Goal: Task Accomplishment & Management: Use online tool/utility

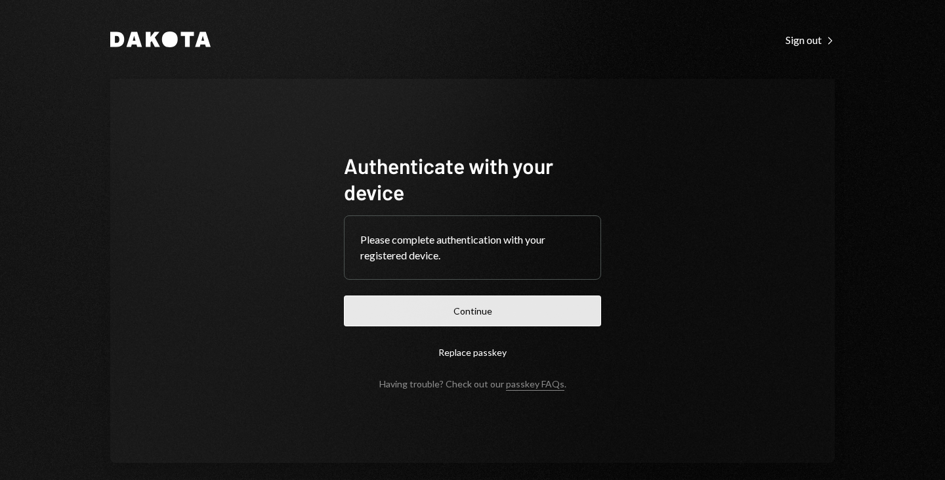
click at [437, 303] on button "Continue" at bounding box center [472, 310] width 257 height 31
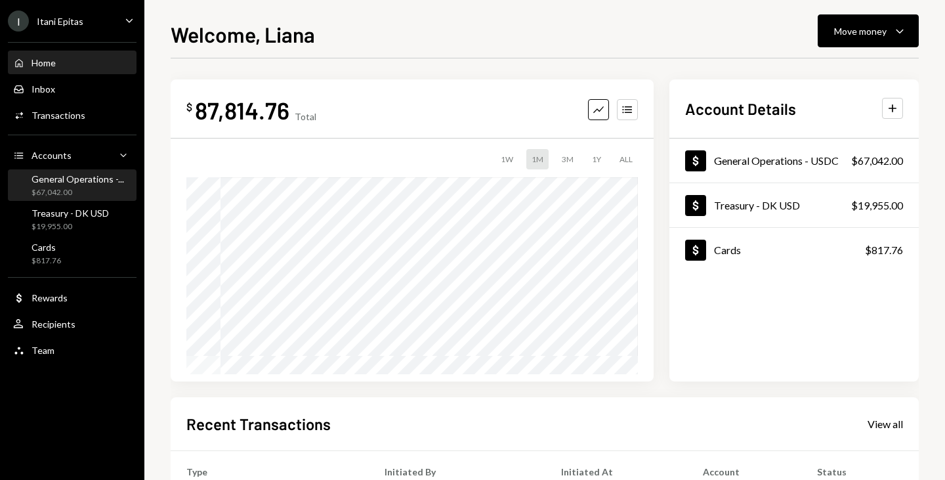
click at [61, 182] on div "General Operations -..." at bounding box center [77, 178] width 93 height 11
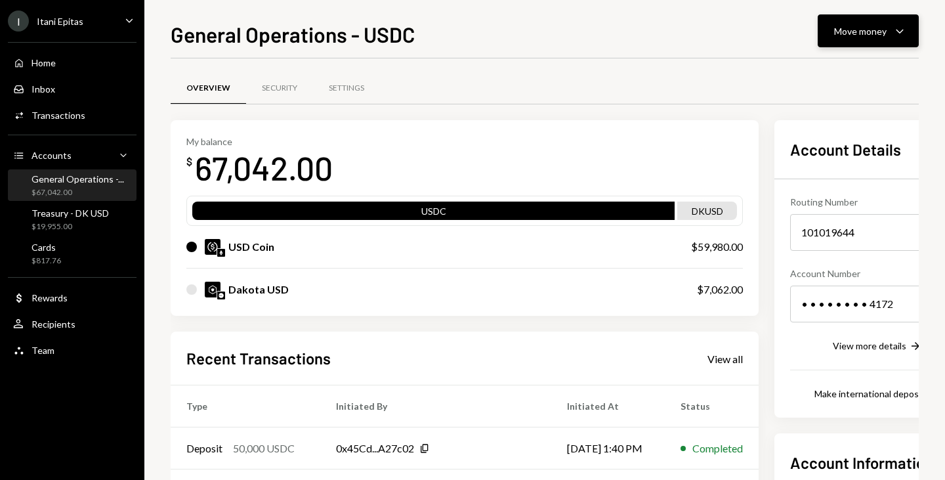
click at [904, 42] on button "Move money Caret Down" at bounding box center [868, 30] width 101 height 33
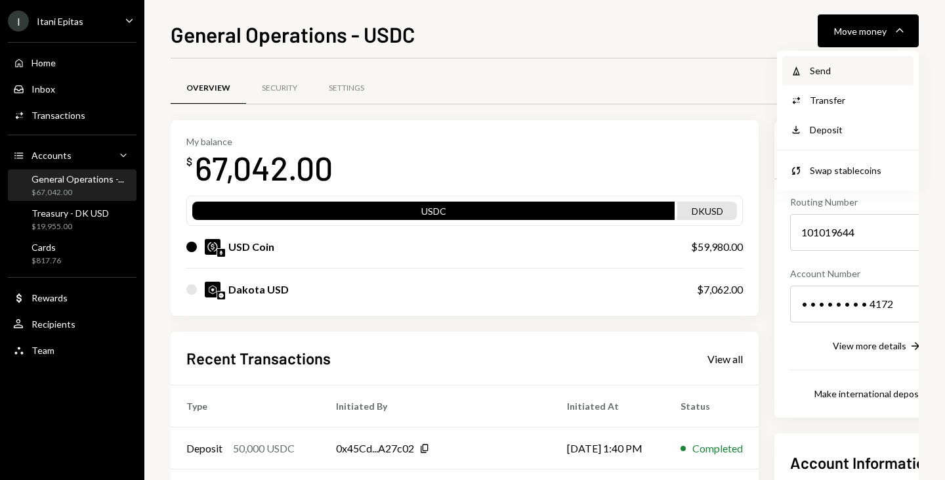
click at [828, 70] on div "Send" at bounding box center [858, 71] width 96 height 14
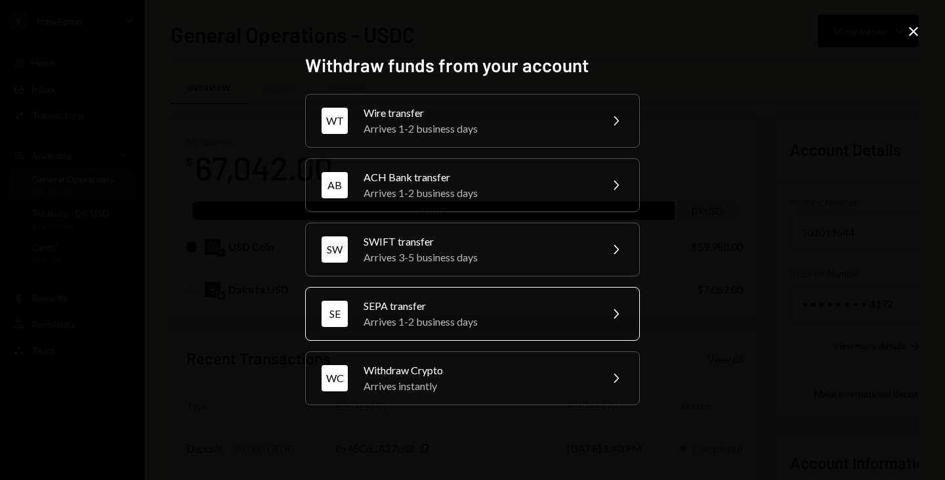
click at [429, 322] on div "Arrives 1-2 business days" at bounding box center [478, 322] width 228 height 16
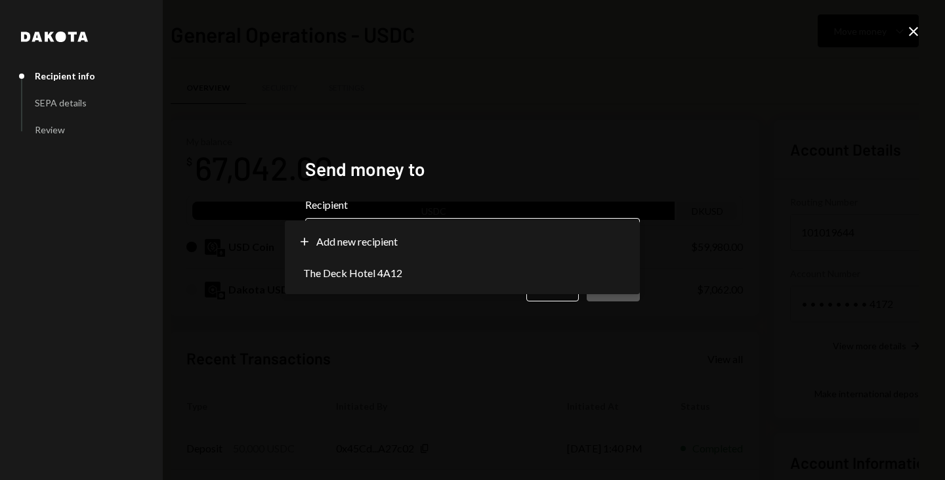
click at [424, 248] on body "I Itani Epitas Caret Down Home Home Inbox Inbox Activities Transactions Account…" at bounding box center [472, 240] width 945 height 480
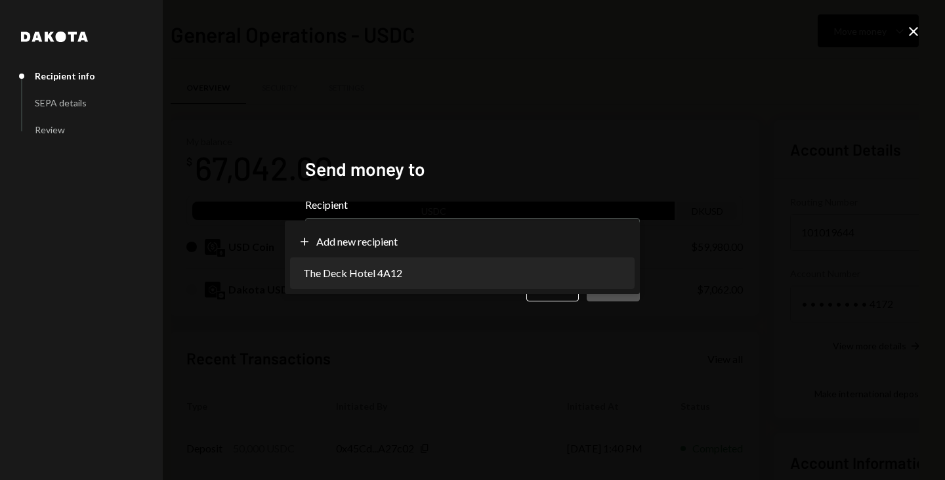
select select "**********"
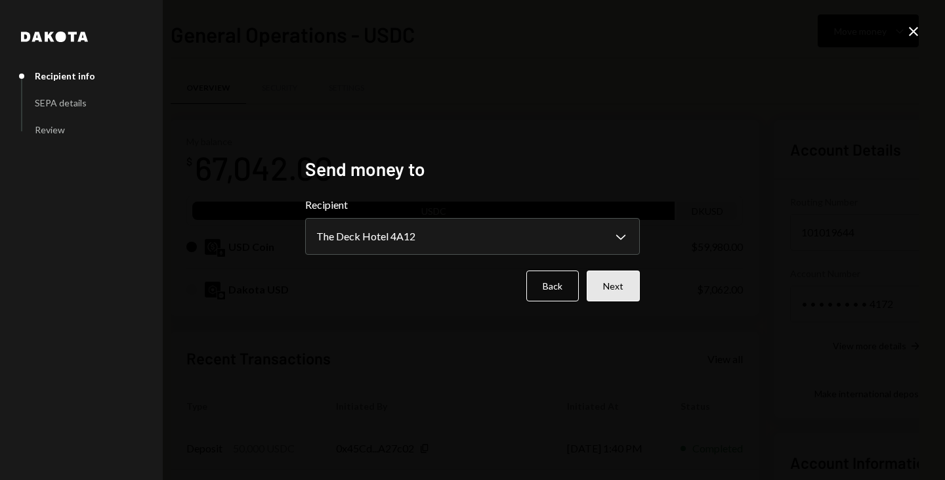
click at [617, 291] on button "Next" at bounding box center [613, 285] width 53 height 31
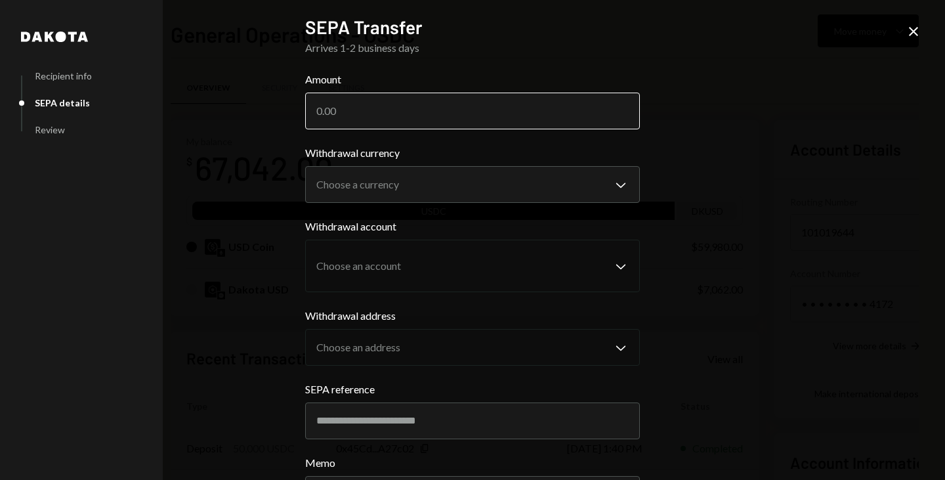
click at [346, 115] on input "Amount" at bounding box center [472, 111] width 335 height 37
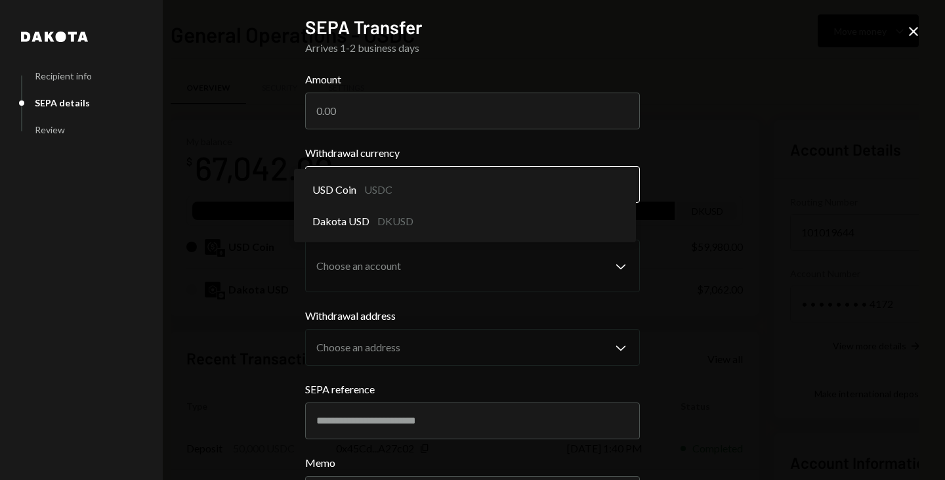
click at [396, 186] on body "I Itani Epitas Caret Down Home Home Inbox Inbox Activities Transactions Account…" at bounding box center [472, 240] width 945 height 480
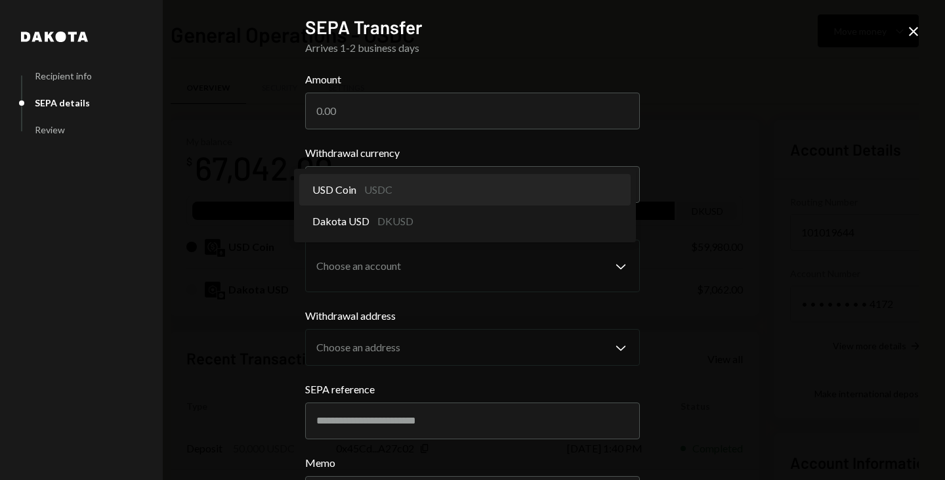
select select "****"
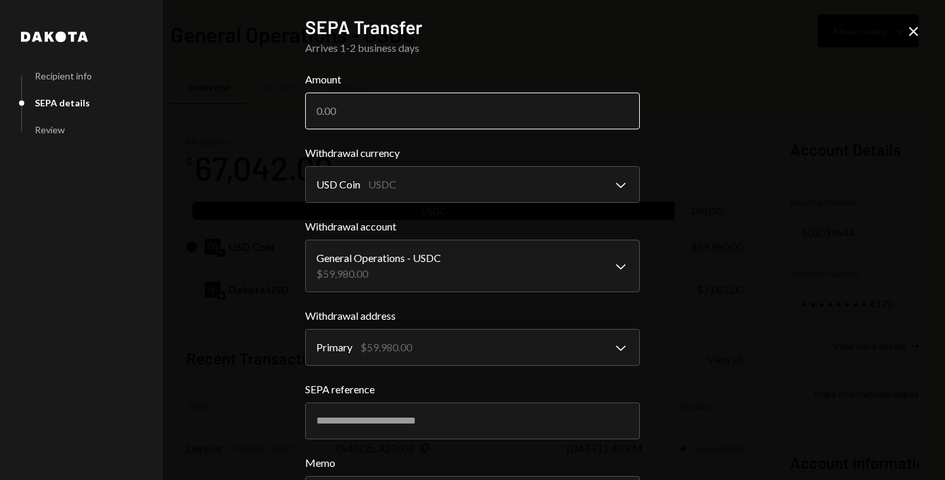
click at [412, 127] on input "Amount" at bounding box center [472, 111] width 335 height 37
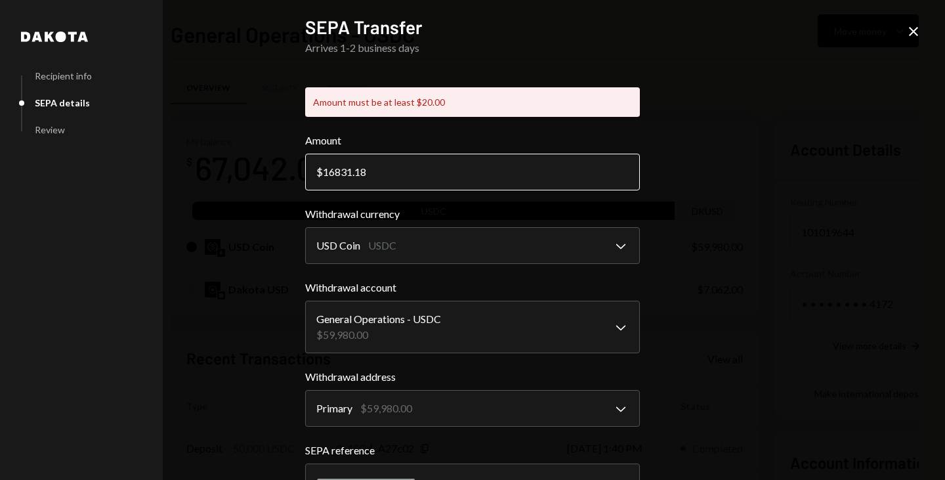
type input "16831.18"
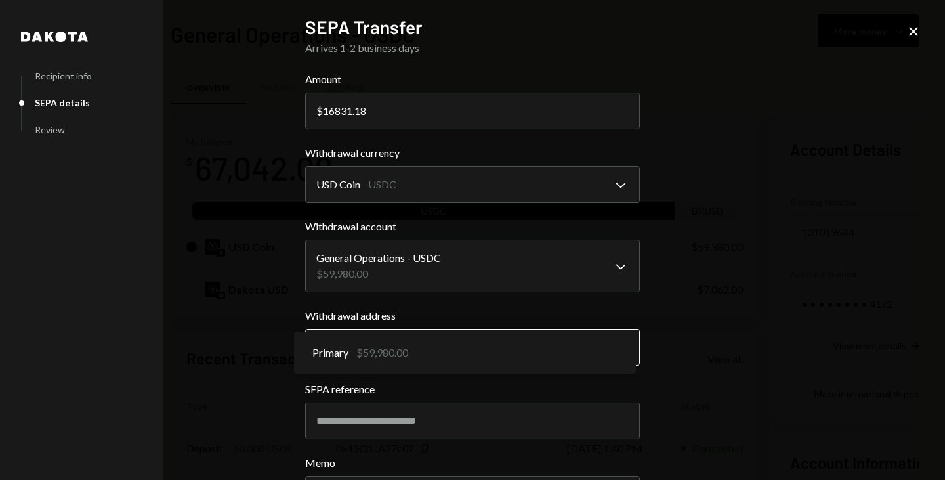
click at [397, 349] on body "I Itani Epitas Caret Down Home Home Inbox Inbox Activities Transactions Account…" at bounding box center [472, 240] width 945 height 480
click at [523, 280] on body "I Itani Epitas Caret Down Home Home Inbox Inbox Activities Transactions Account…" at bounding box center [472, 240] width 945 height 480
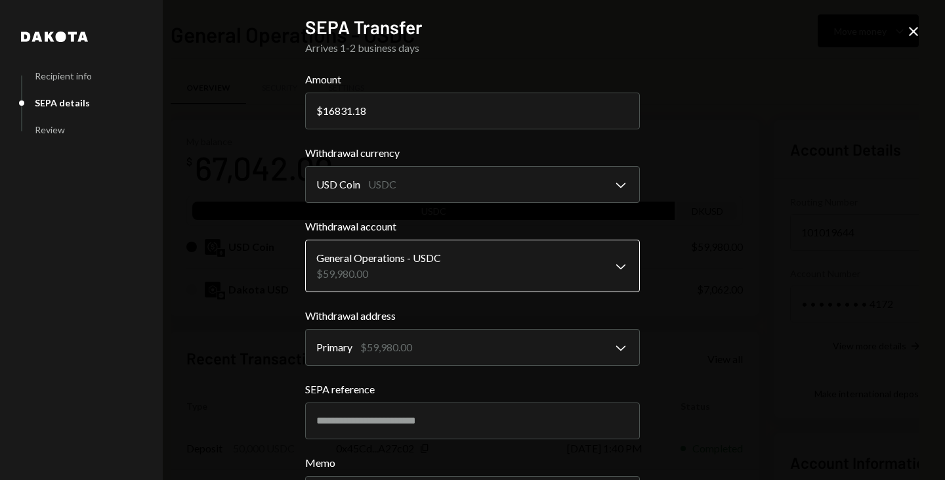
scroll to position [115, 0]
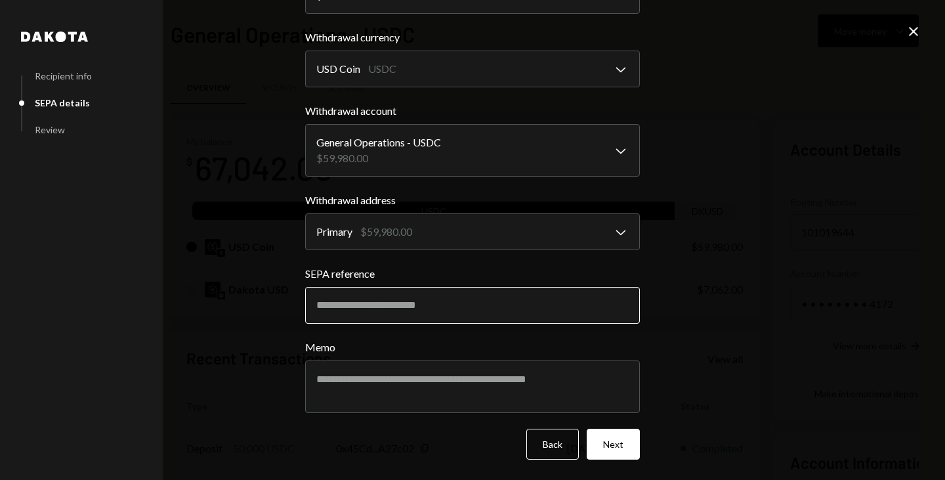
click at [438, 308] on input "SEPA reference" at bounding box center [472, 305] width 335 height 37
paste input "**********"
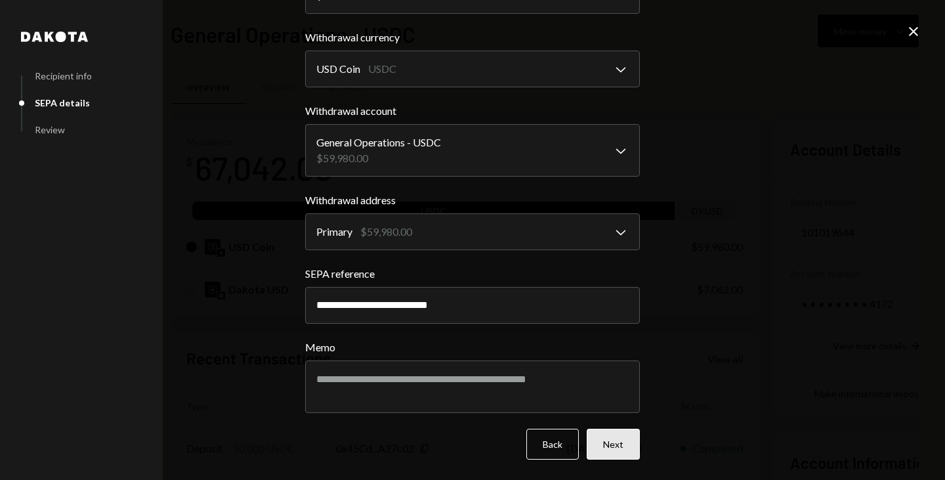
click at [587, 434] on button "Next" at bounding box center [613, 443] width 53 height 31
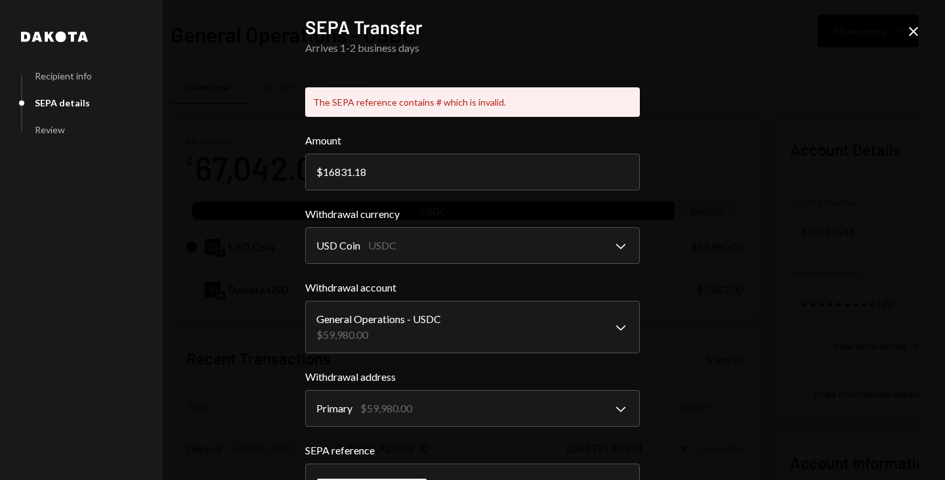
scroll to position [132, 0]
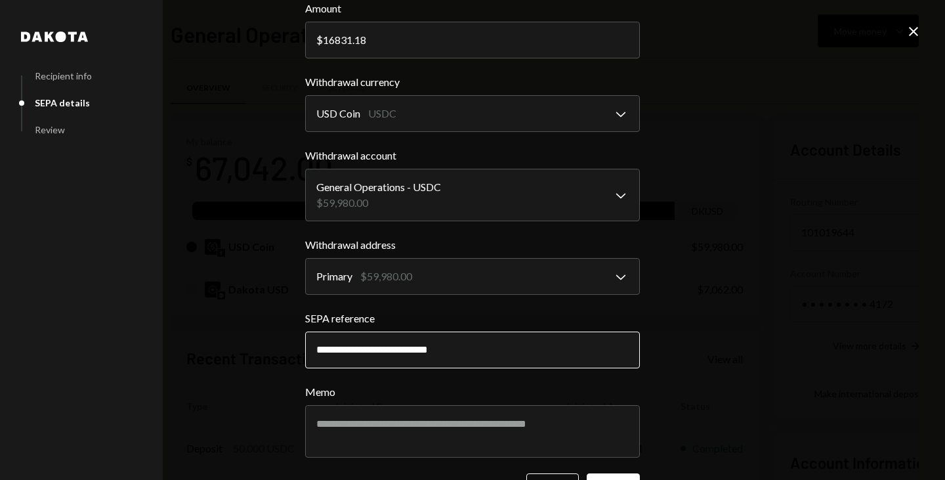
click at [412, 358] on input "**********" at bounding box center [472, 349] width 335 height 37
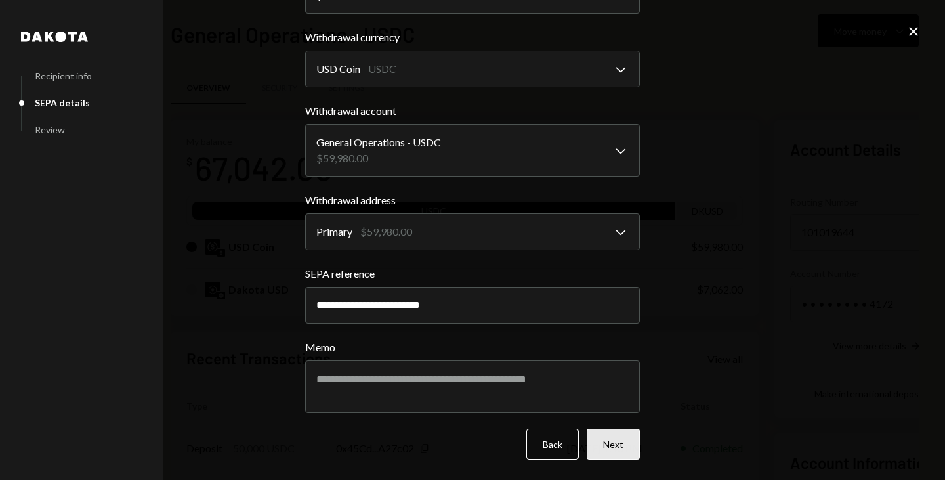
type input "**********"
click at [631, 446] on button "Next" at bounding box center [613, 443] width 53 height 31
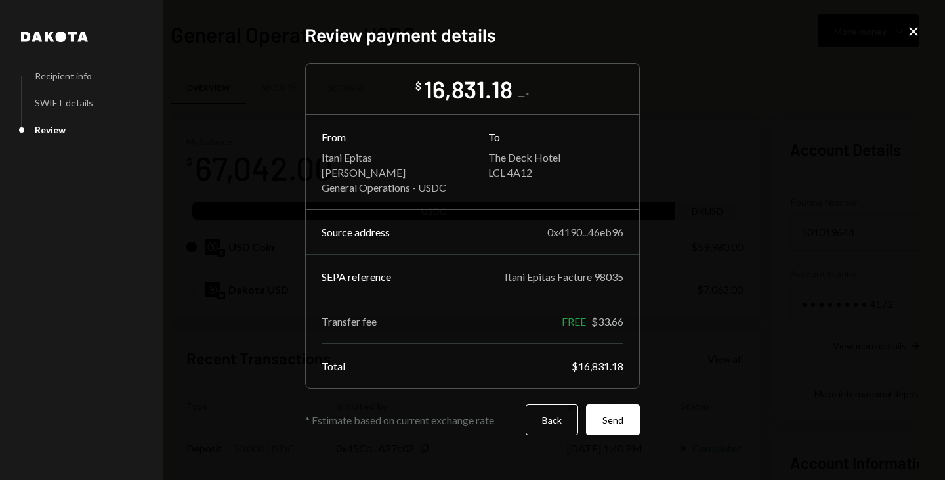
scroll to position [0, 0]
click at [551, 415] on button "Back" at bounding box center [552, 419] width 52 height 31
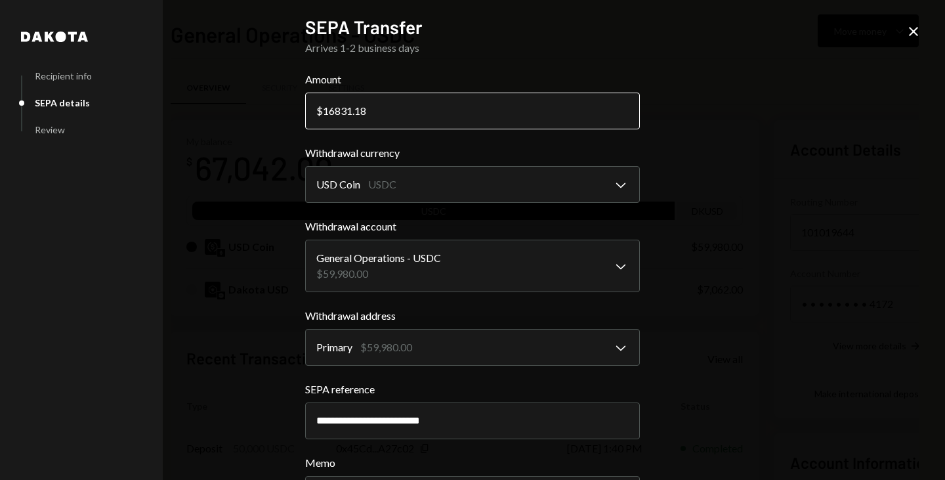
click at [356, 119] on input "16831.18" at bounding box center [472, 111] width 335 height 37
type input "19510"
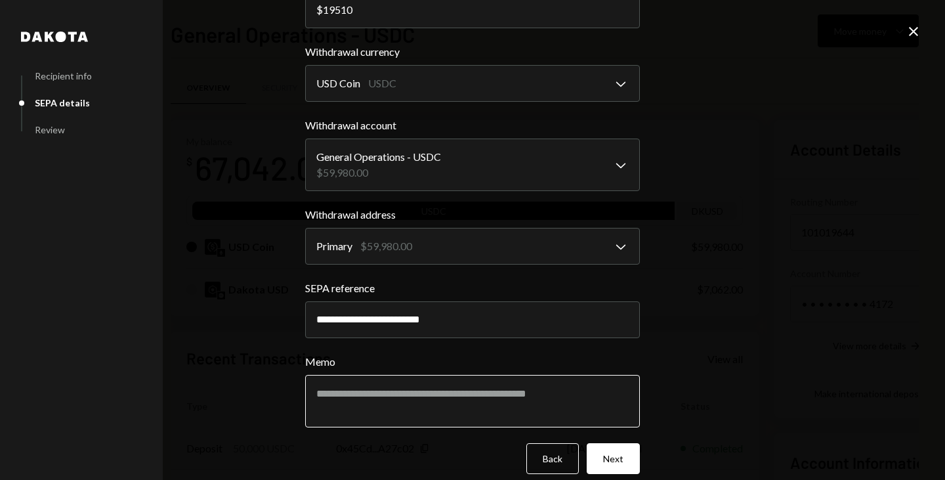
scroll to position [102, 0]
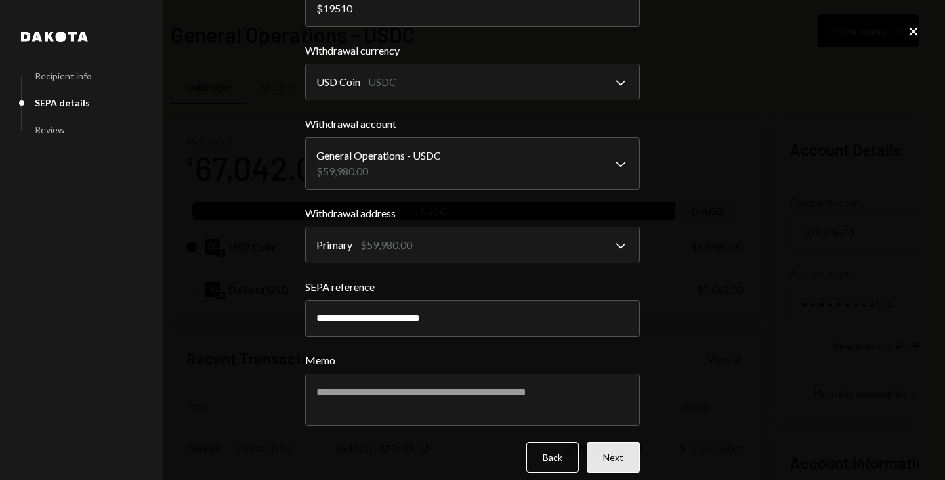
click at [593, 451] on button "Next" at bounding box center [613, 457] width 53 height 31
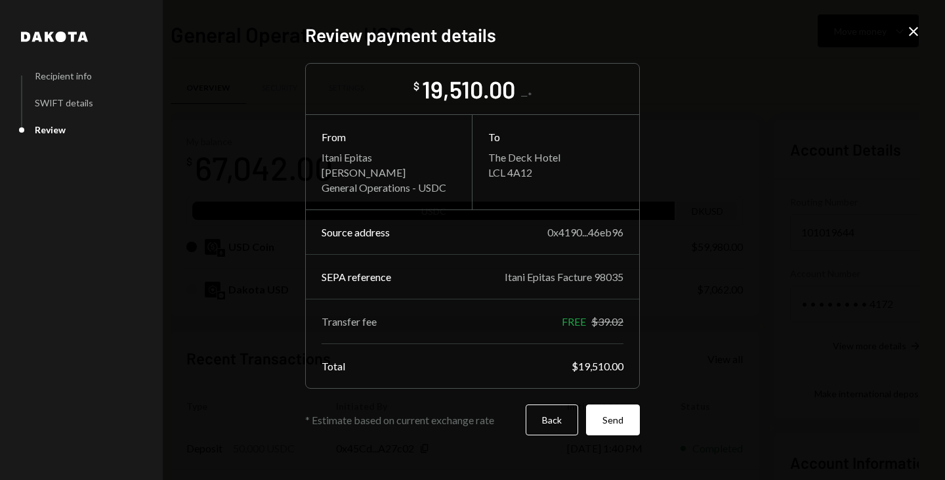
scroll to position [0, 0]
click at [564, 415] on button "Back" at bounding box center [552, 419] width 52 height 31
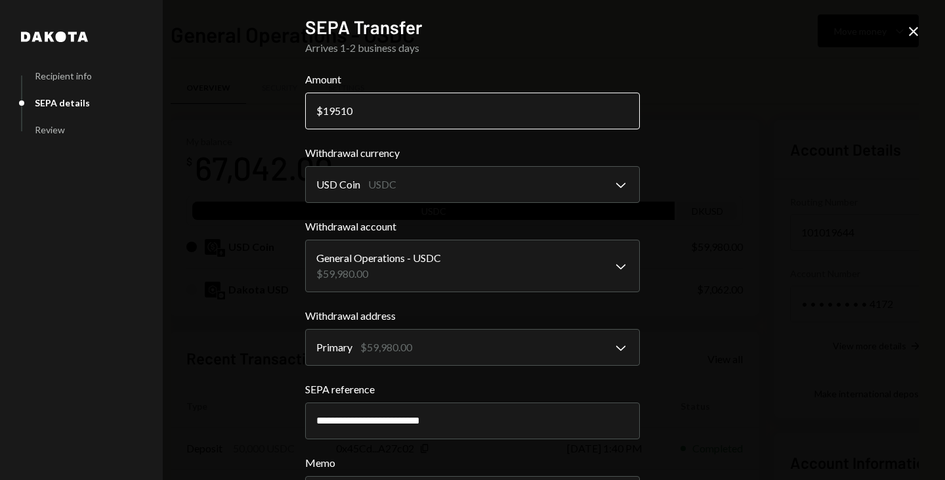
click at [332, 114] on input "19510" at bounding box center [472, 111] width 335 height 37
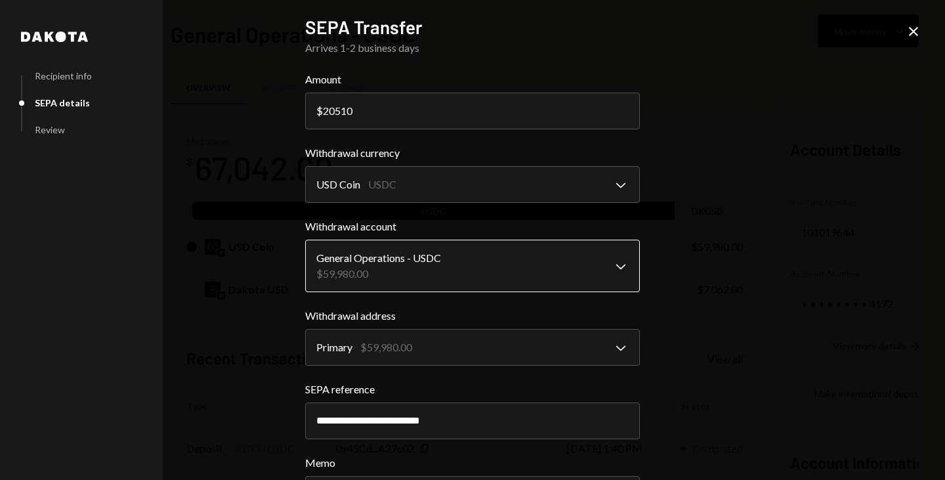
scroll to position [115, 0]
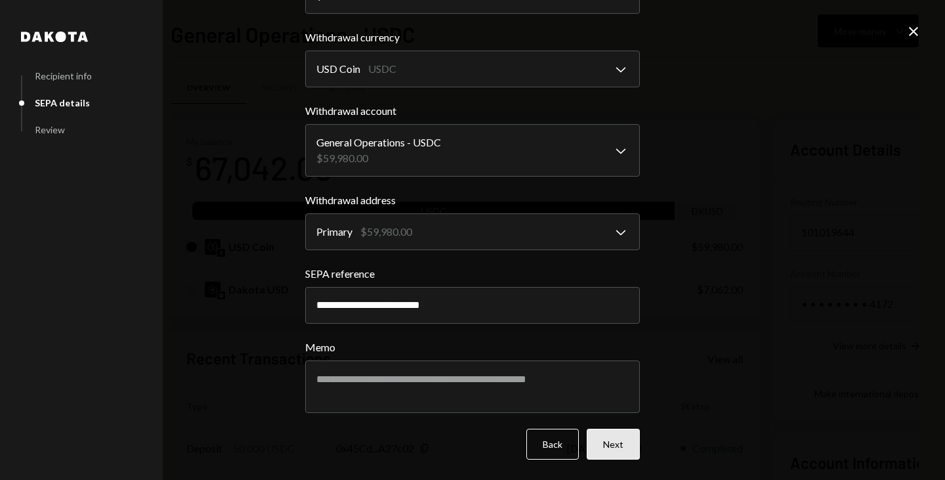
type input "20510"
click at [596, 444] on button "Next" at bounding box center [613, 443] width 53 height 31
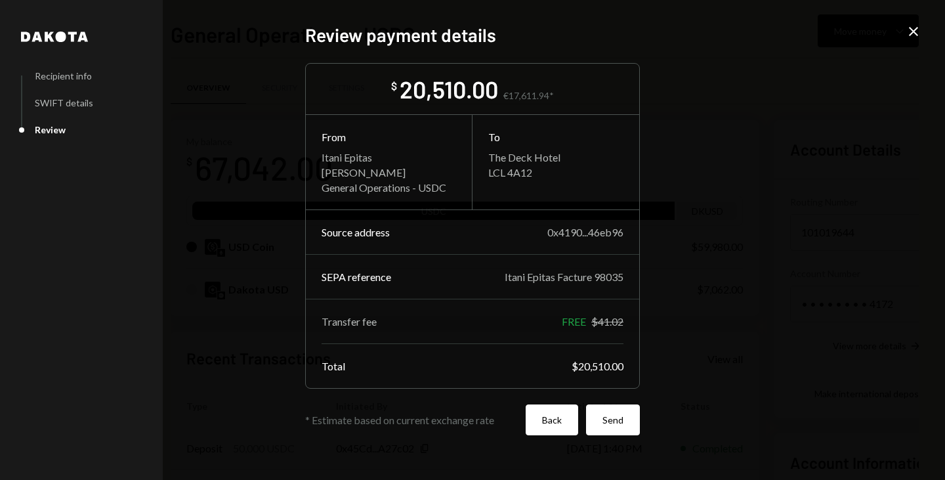
click at [561, 417] on button "Back" at bounding box center [552, 419] width 52 height 31
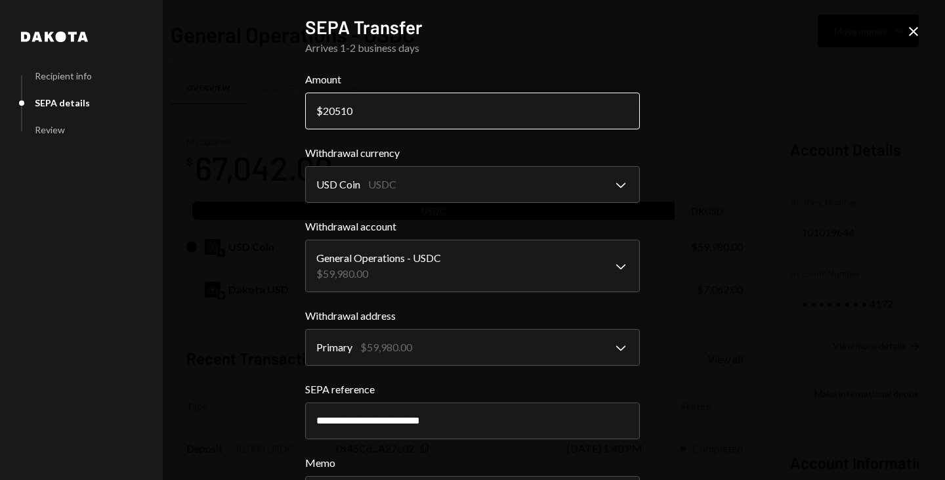
click at [337, 111] on input "20510" at bounding box center [472, 111] width 335 height 37
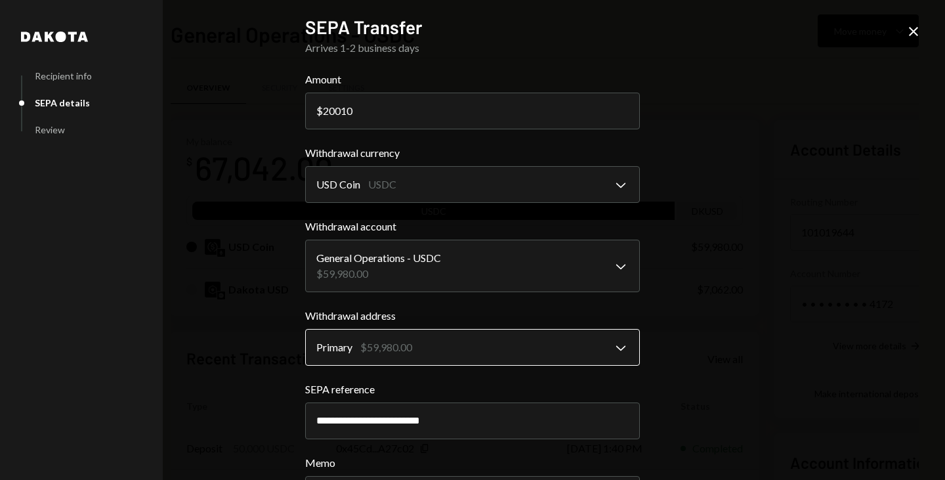
scroll to position [115, 0]
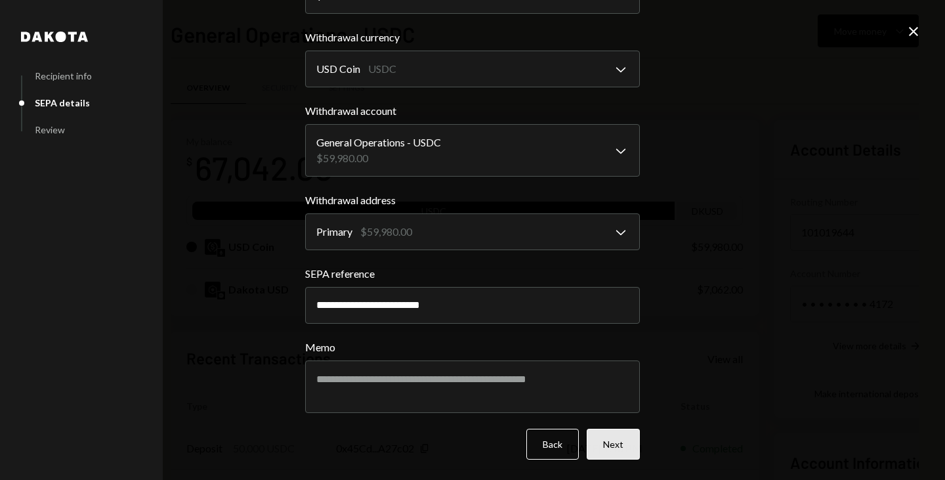
type input "20010"
click at [612, 444] on button "Next" at bounding box center [613, 443] width 53 height 31
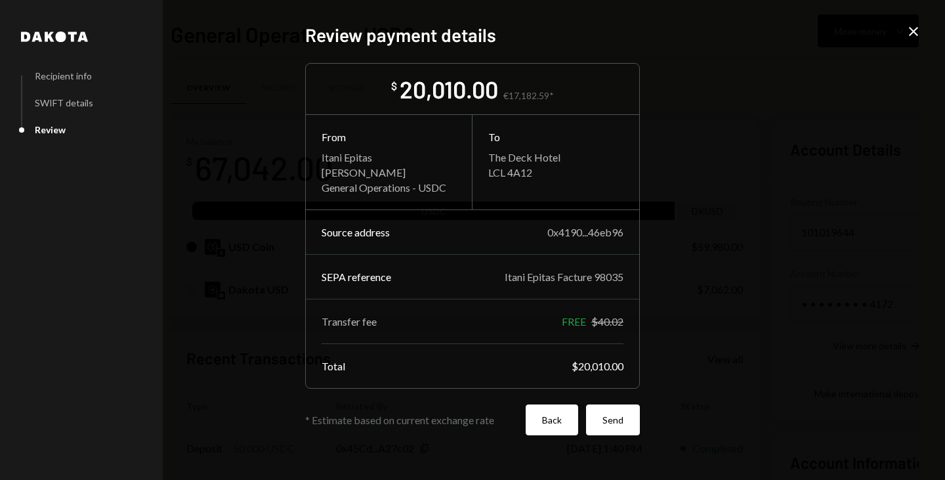
click at [558, 418] on button "Back" at bounding box center [552, 419] width 52 height 31
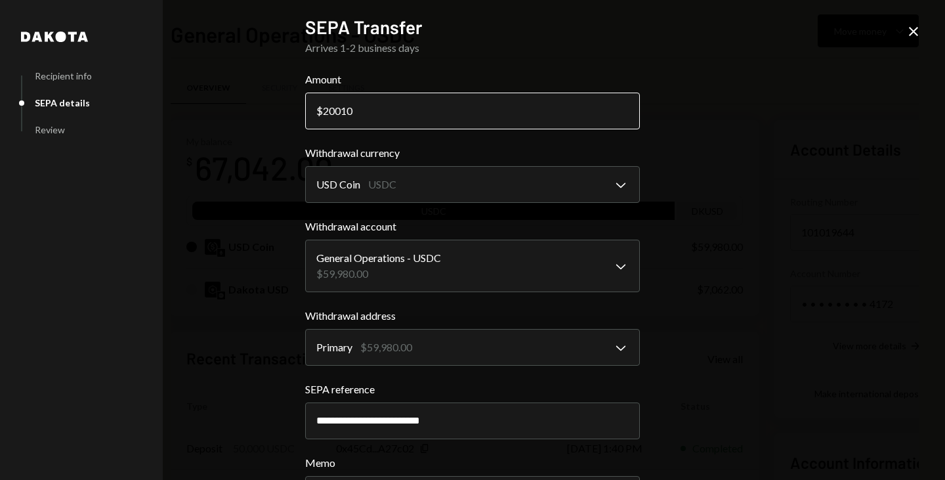
click at [377, 112] on input "20010" at bounding box center [472, 111] width 335 height 37
type input "18000"
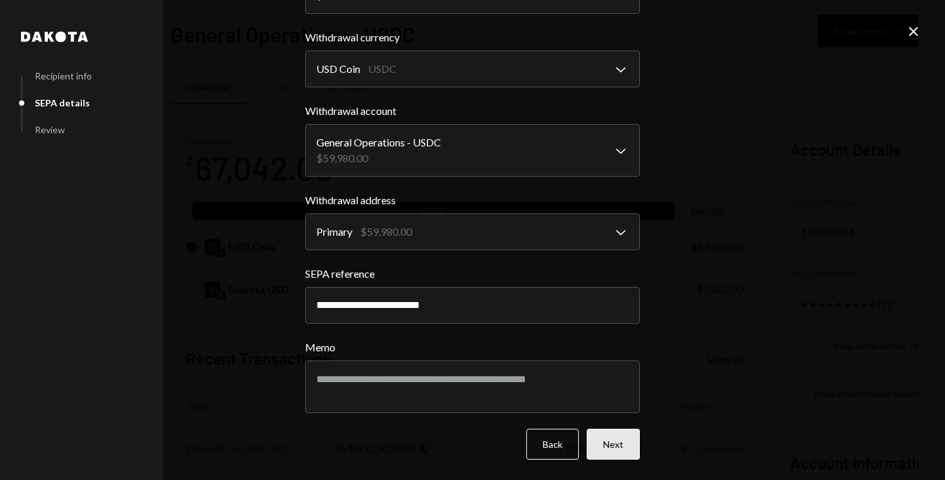
click at [597, 453] on button "Next" at bounding box center [613, 443] width 53 height 31
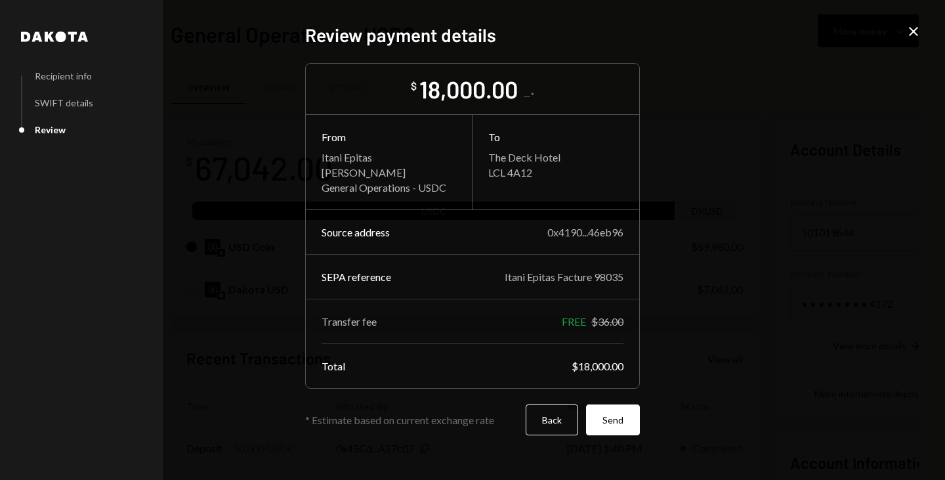
scroll to position [0, 0]
click at [560, 424] on button "Back" at bounding box center [552, 419] width 52 height 31
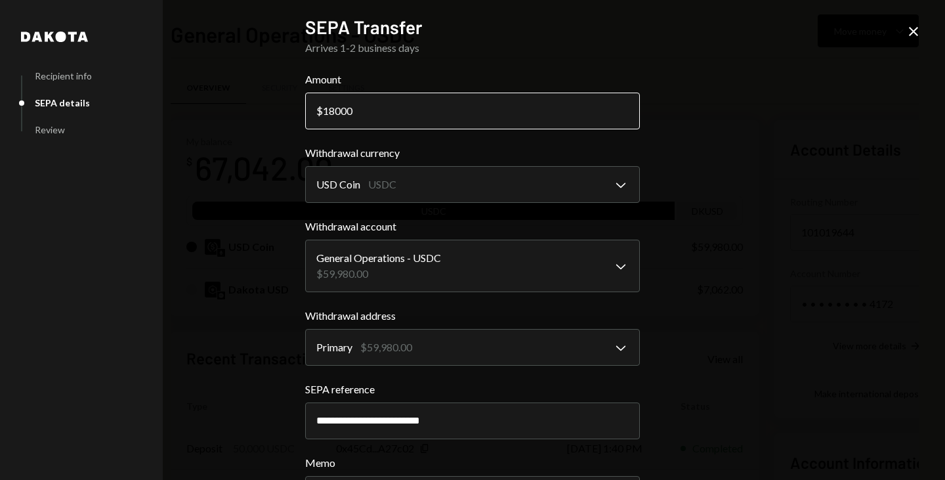
click at [376, 111] on input "18000" at bounding box center [472, 111] width 335 height 37
type input "18299.99"
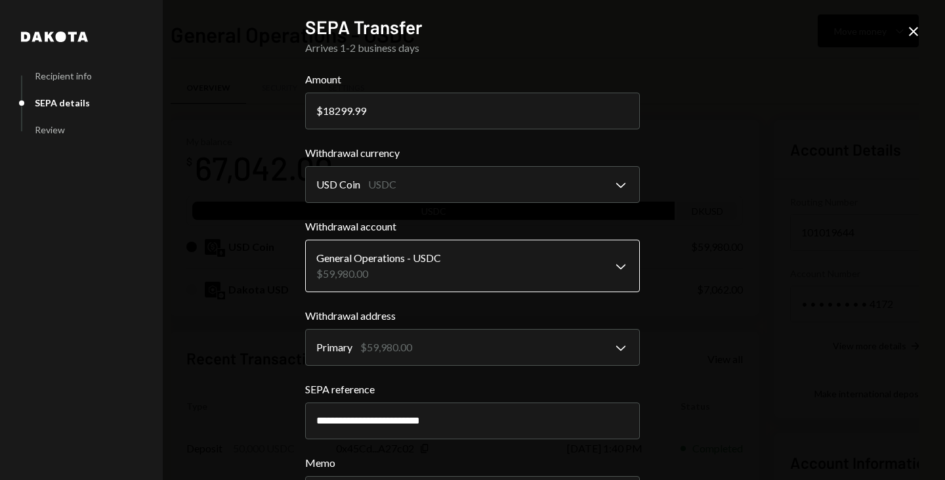
scroll to position [115, 0]
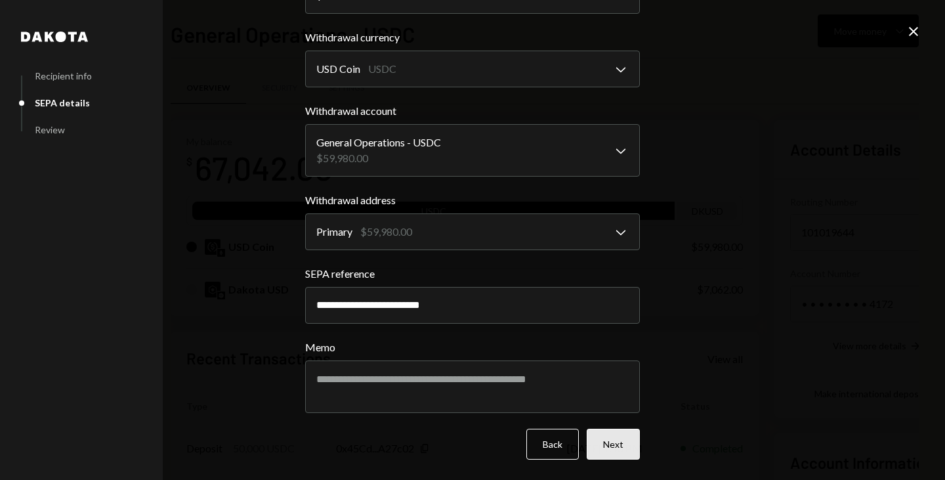
click at [608, 444] on button "Next" at bounding box center [613, 443] width 53 height 31
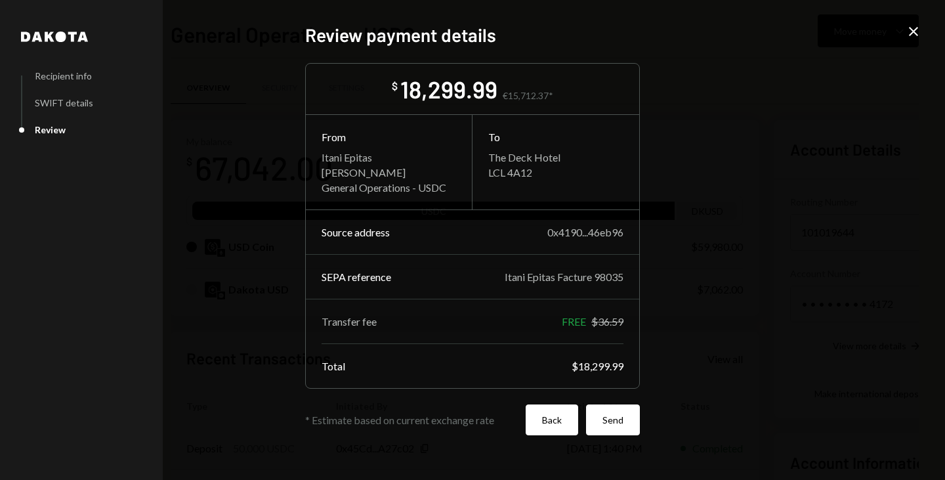
click at [545, 419] on button "Back" at bounding box center [552, 419] width 52 height 31
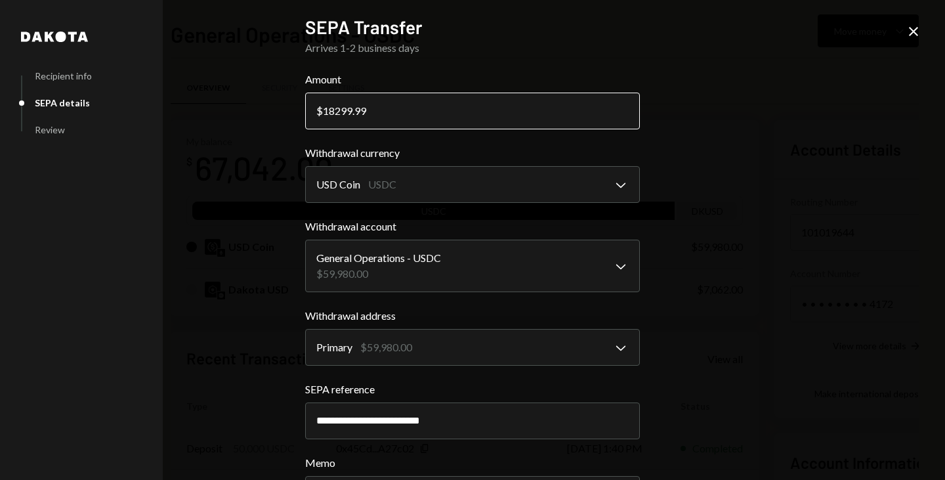
click at [331, 111] on input "18299.99" at bounding box center [472, 111] width 335 height 37
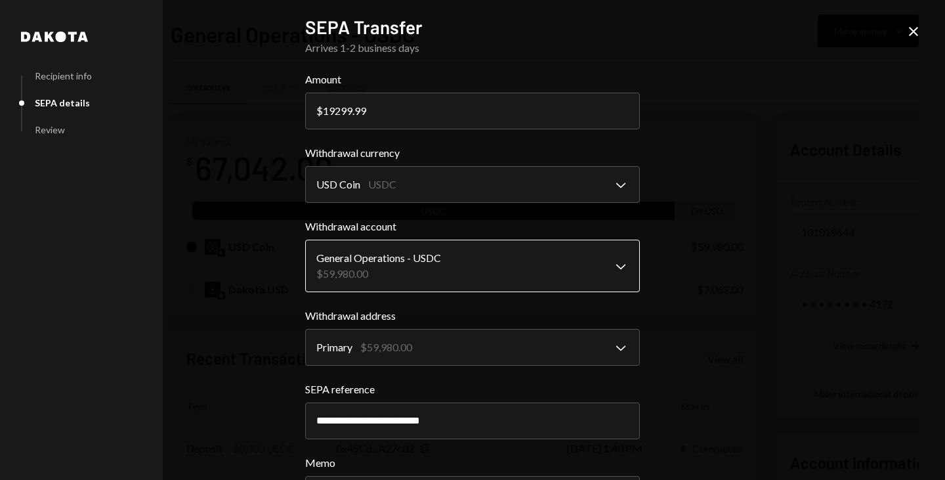
type input "19299.99"
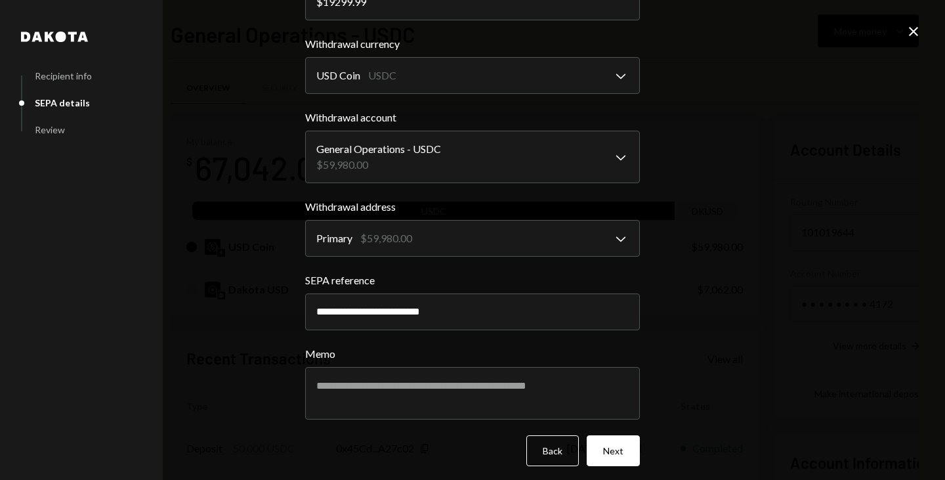
scroll to position [110, 0]
click at [617, 458] on button "Next" at bounding box center [613, 449] width 53 height 31
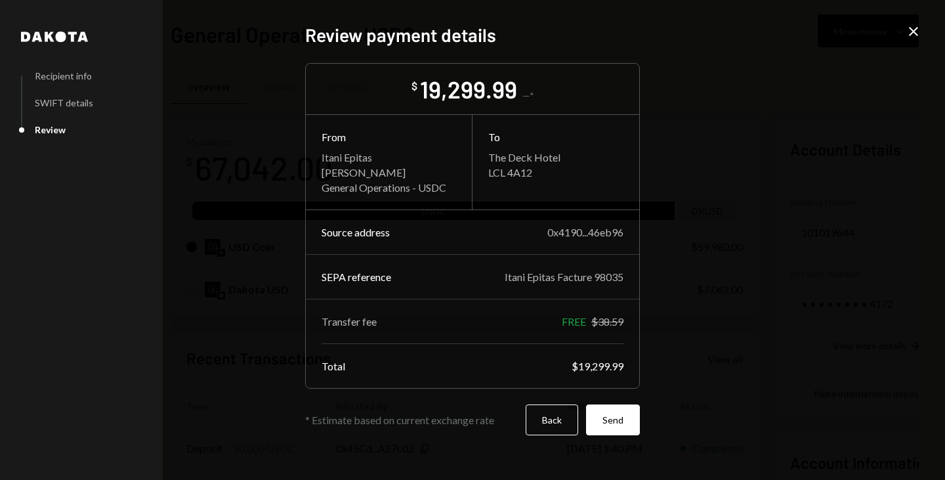
scroll to position [0, 0]
click at [564, 427] on button "Back" at bounding box center [552, 419] width 52 height 31
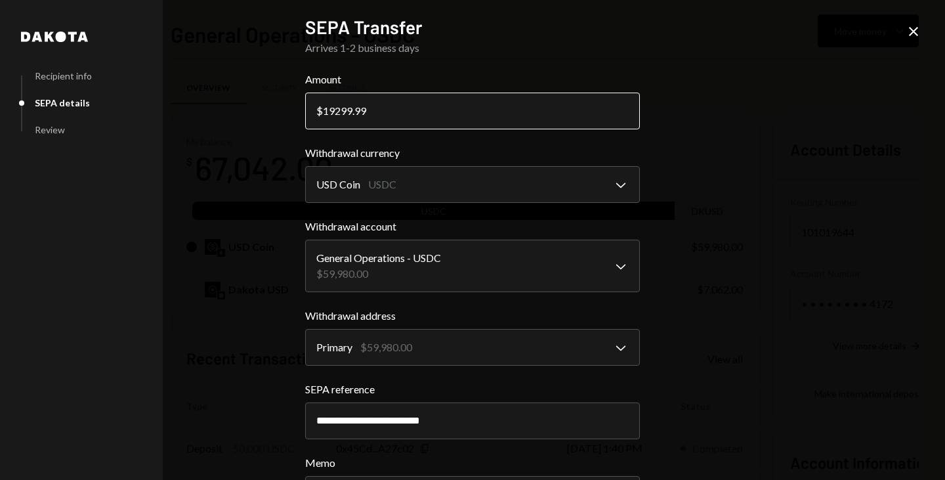
click at [335, 108] on input "19299.99" at bounding box center [472, 111] width 335 height 37
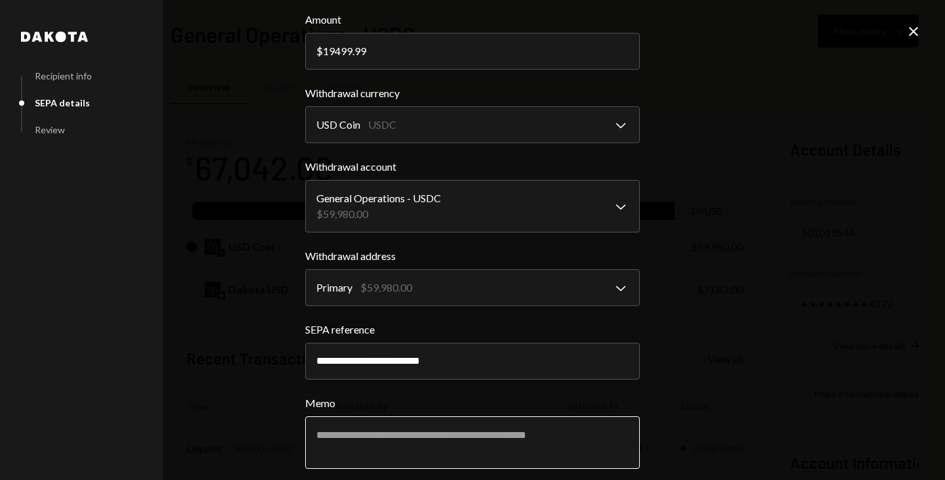
scroll to position [115, 0]
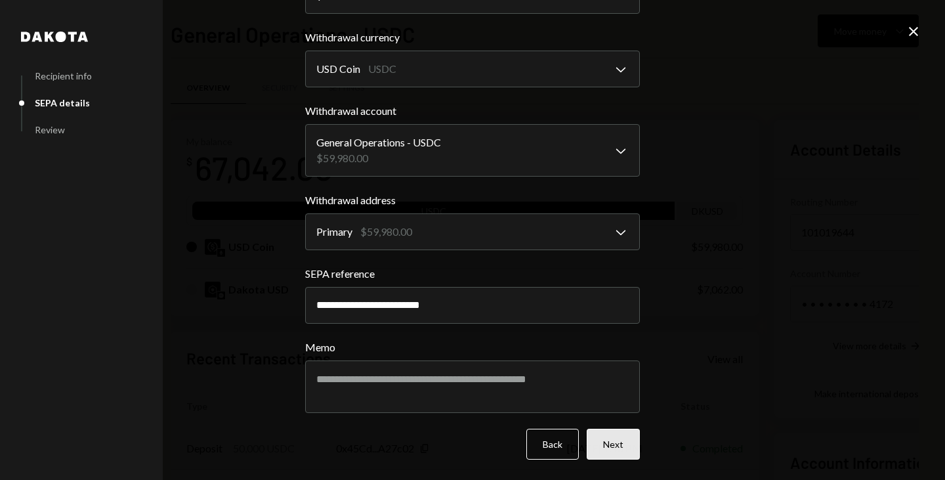
type input "19499.99"
click at [614, 442] on button "Next" at bounding box center [613, 443] width 53 height 31
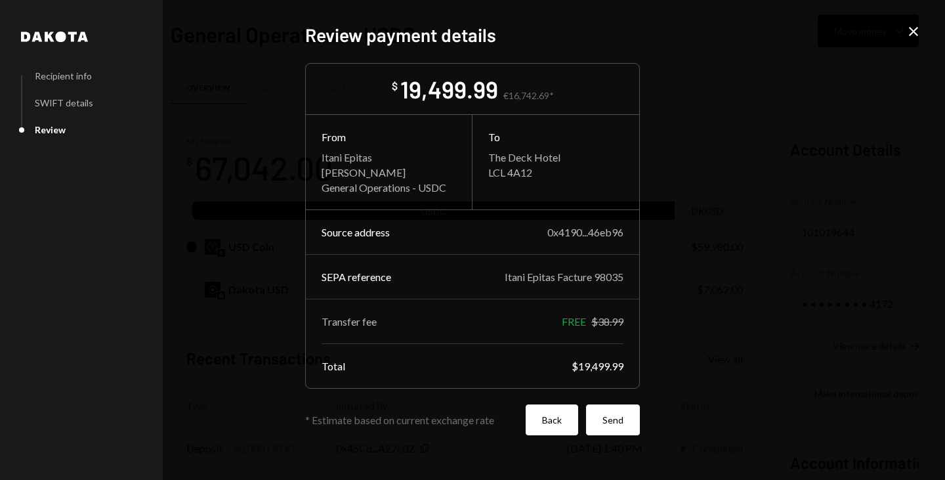
click at [551, 417] on button "Back" at bounding box center [552, 419] width 52 height 31
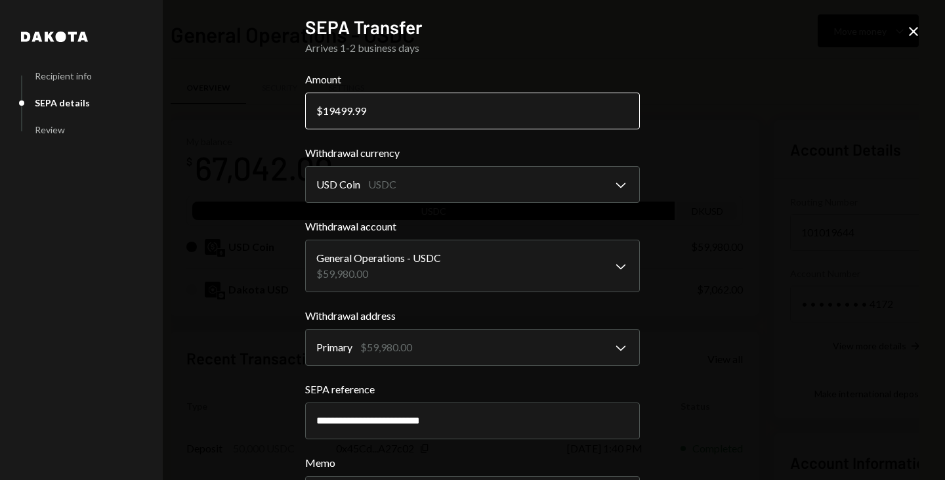
click at [333, 112] on input "19499.99" at bounding box center [472, 111] width 335 height 37
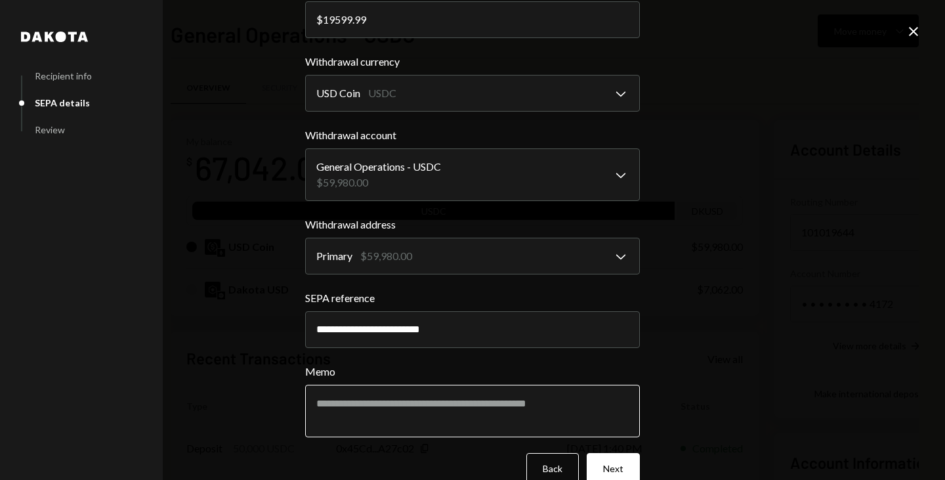
scroll to position [92, 0]
type input "19599.99"
click at [601, 465] on button "Next" at bounding box center [613, 467] width 53 height 31
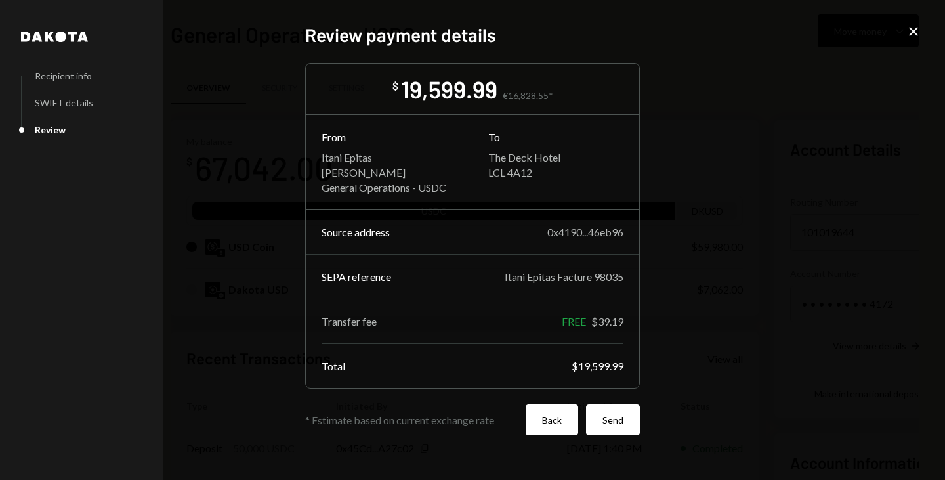
click at [564, 417] on button "Back" at bounding box center [552, 419] width 52 height 31
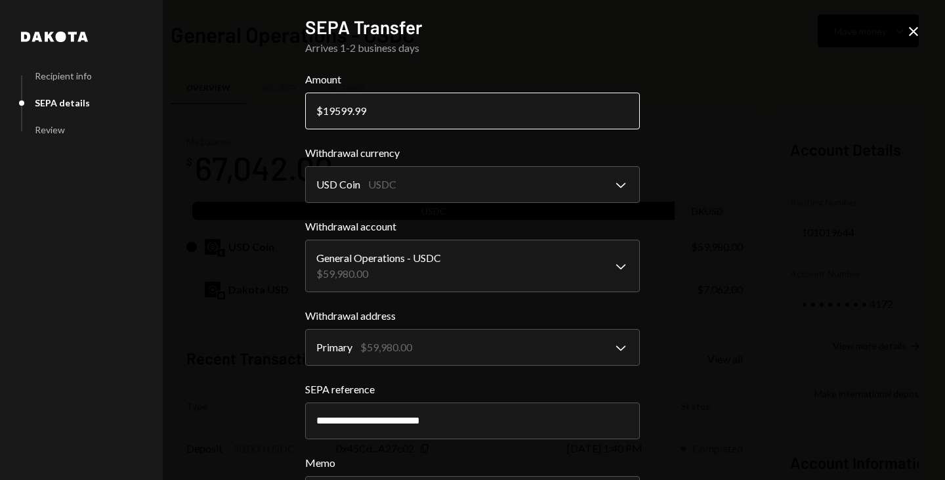
drag, startPoint x: 331, startPoint y: 109, endPoint x: 451, endPoint y: 119, distance: 120.5
click at [451, 119] on input "19599.99" at bounding box center [472, 111] width 335 height 37
type input "19610"
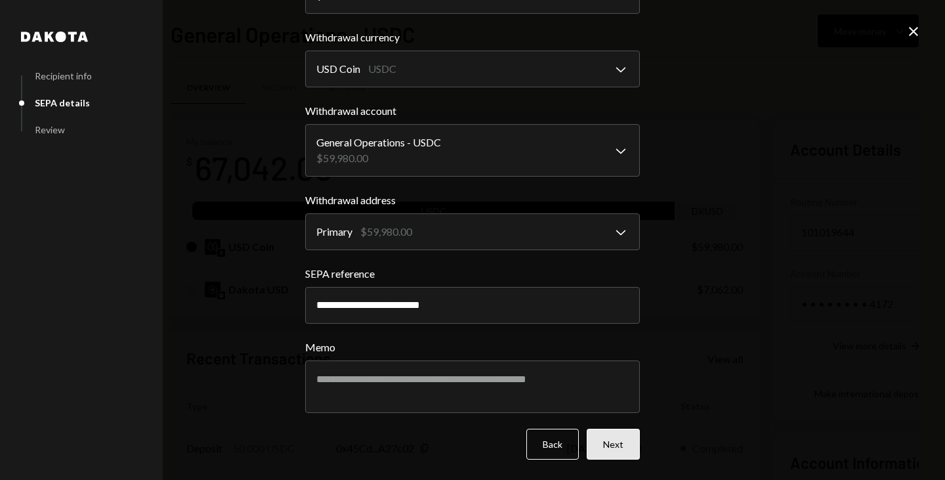
click at [615, 444] on button "Next" at bounding box center [613, 443] width 53 height 31
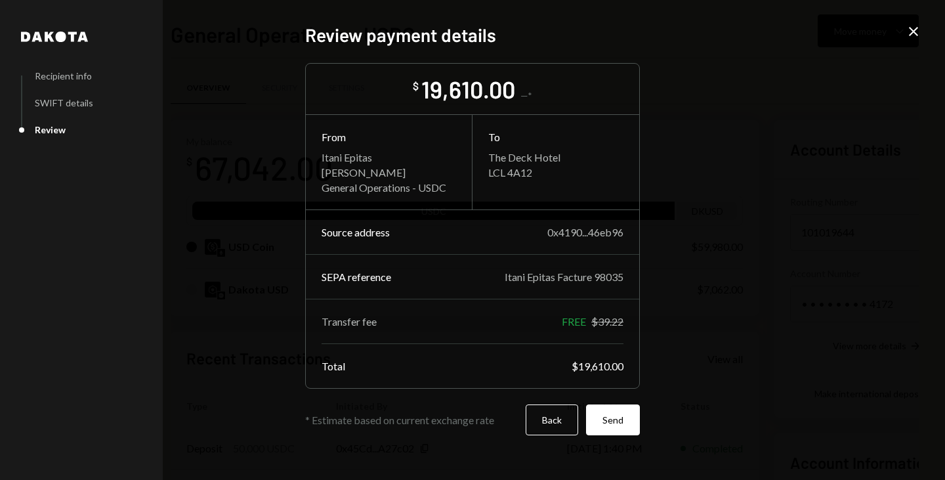
scroll to position [0, 0]
click at [558, 428] on button "Back" at bounding box center [552, 419] width 52 height 31
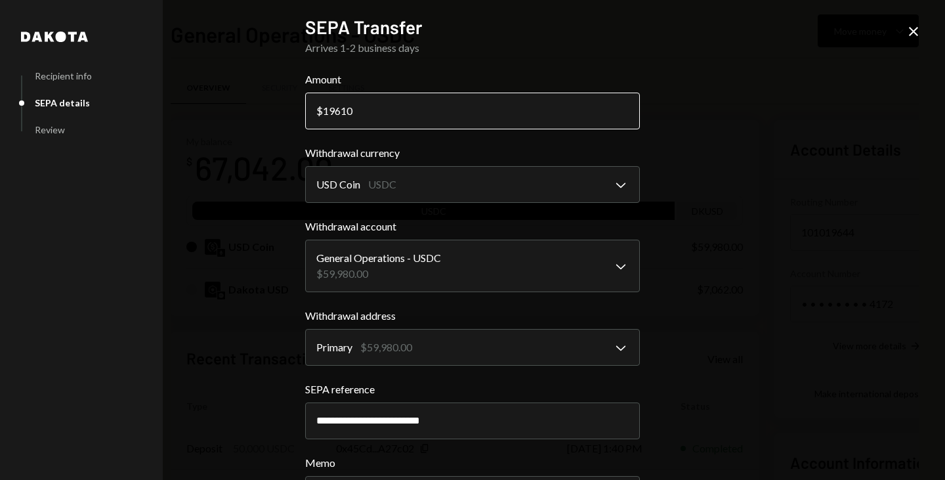
click at [361, 115] on input "19610" at bounding box center [472, 111] width 335 height 37
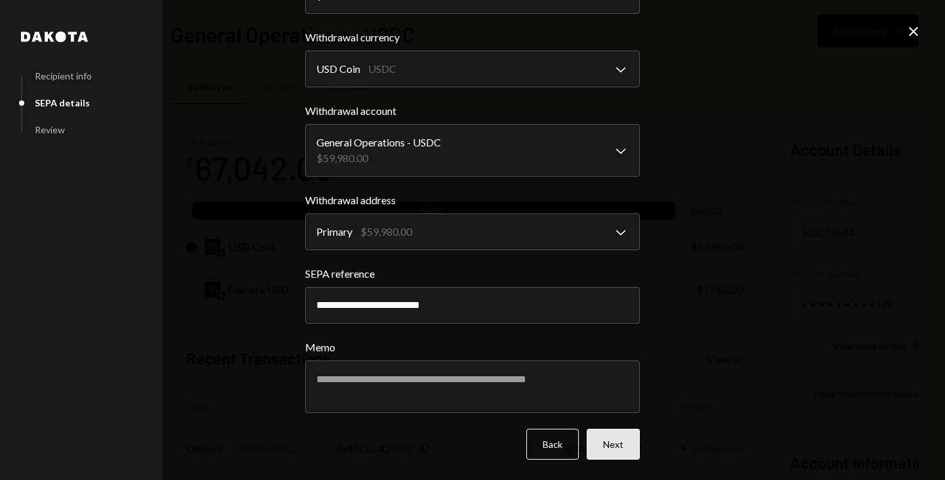
type input "19605"
click at [615, 443] on button "Next" at bounding box center [613, 443] width 53 height 31
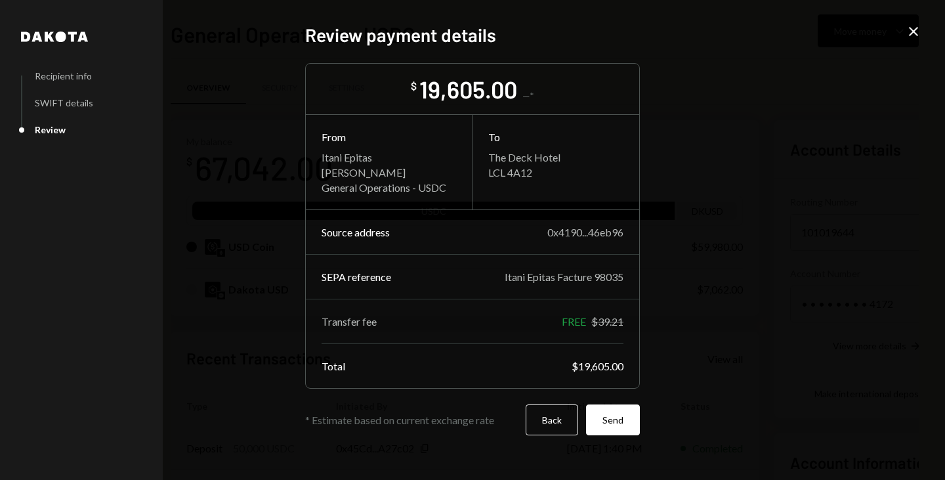
scroll to position [0, 0]
click at [562, 411] on button "Back" at bounding box center [552, 419] width 52 height 31
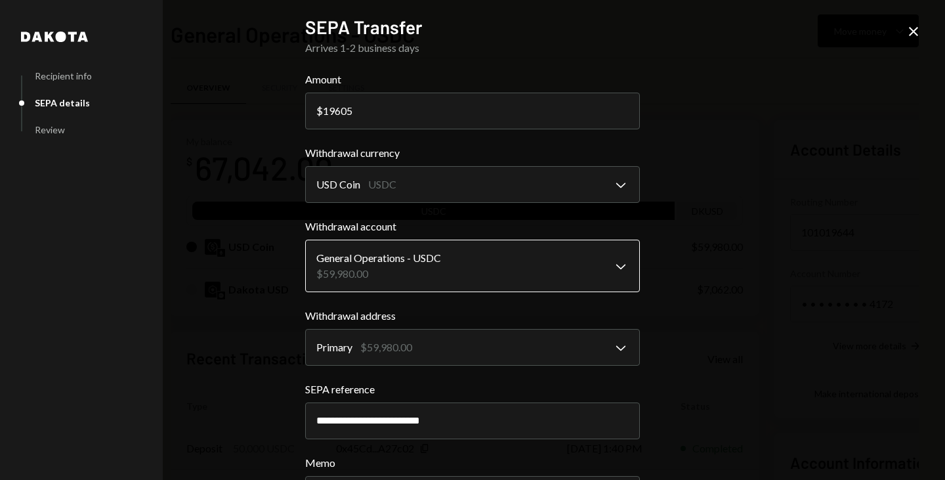
scroll to position [115, 0]
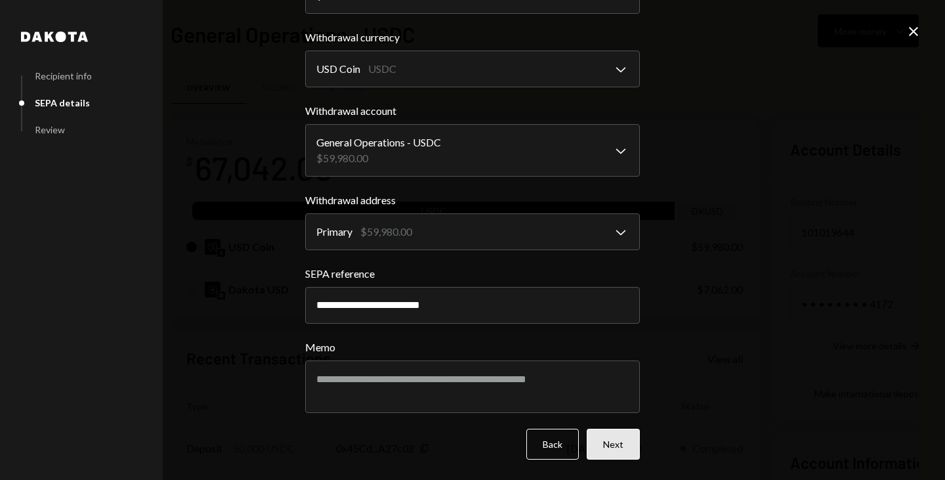
click at [615, 451] on button "Next" at bounding box center [613, 443] width 53 height 31
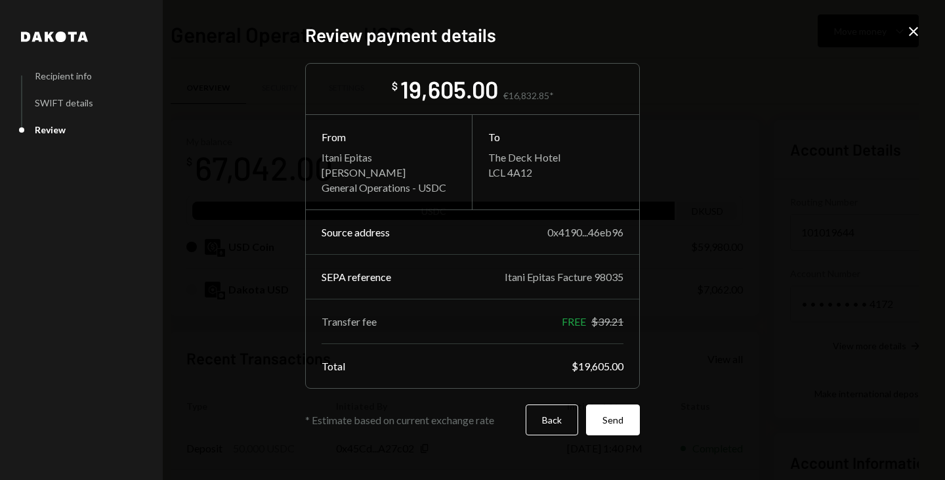
scroll to position [0, 0]
click at [608, 420] on button "Send" at bounding box center [613, 419] width 54 height 31
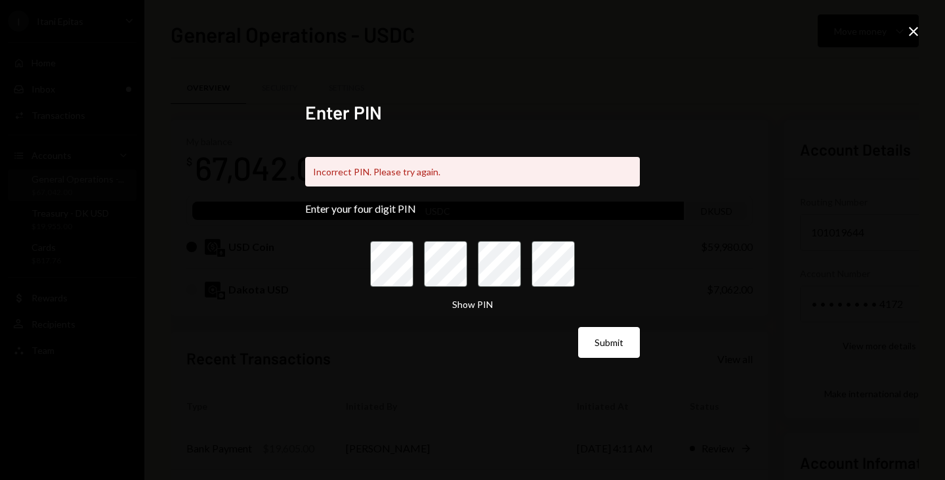
click at [404, 256] on keeper-lock "Open Keeper Popup" at bounding box center [404, 264] width 16 height 16
